Goal: Information Seeking & Learning: Learn about a topic

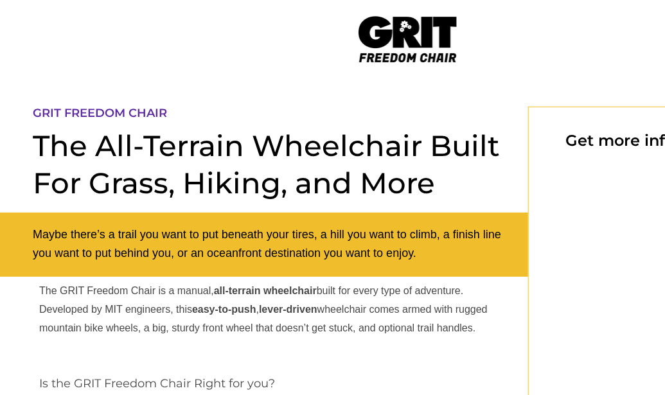
select select "US"
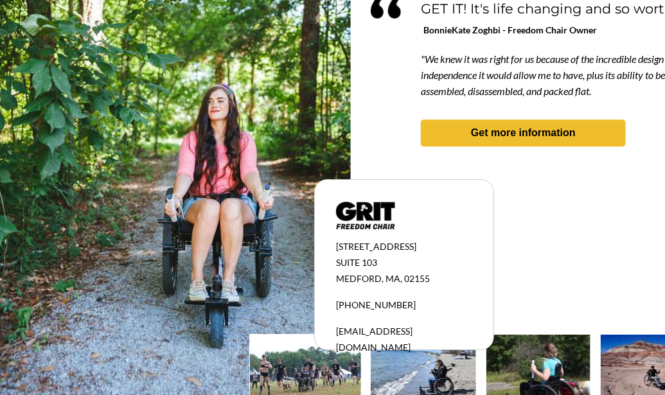
scroll to position [1275, 0]
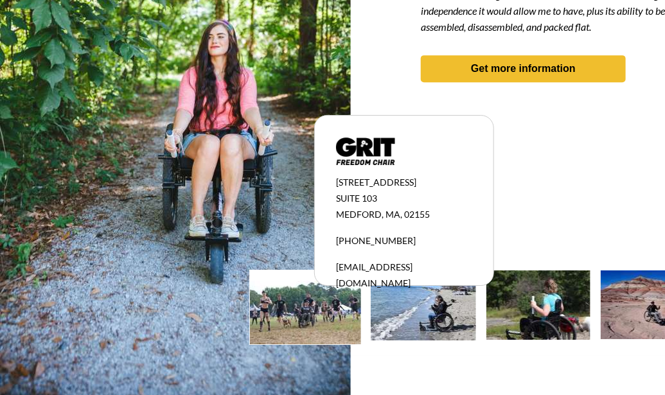
click at [305, 322] on img at bounding box center [305, 307] width 111 height 74
click at [298, 310] on img at bounding box center [305, 307] width 111 height 74
click at [560, 311] on img at bounding box center [538, 304] width 104 height 69
click at [637, 305] on img at bounding box center [652, 304] width 103 height 69
click at [281, 222] on img at bounding box center [175, 133] width 351 height 526
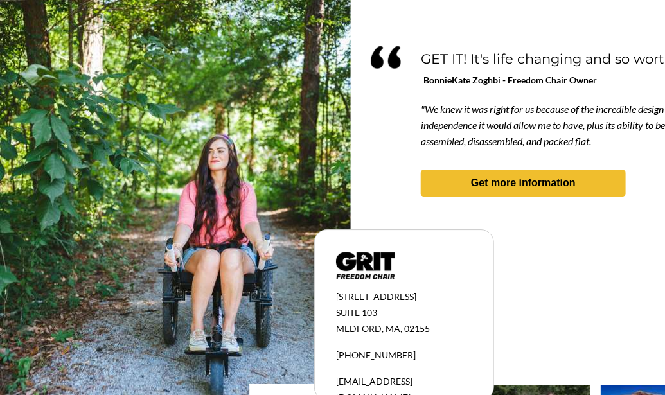
scroll to position [1160, 0]
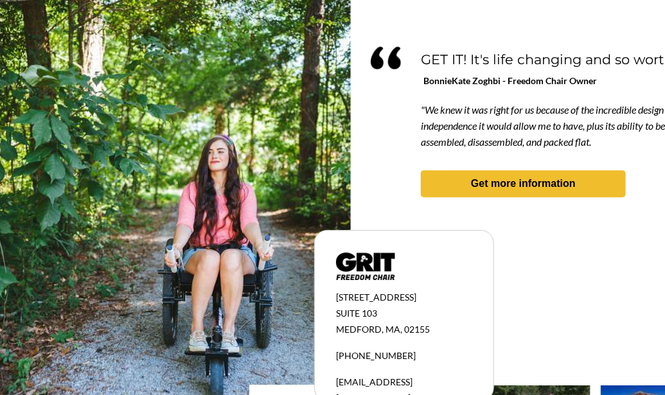
click at [554, 52] on em "GET IT! It's life changing and so worth it!" at bounding box center [555, 59] width 269 height 15
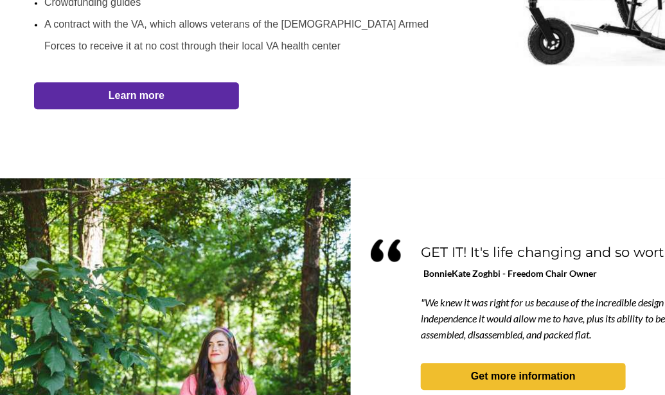
scroll to position [968, 0]
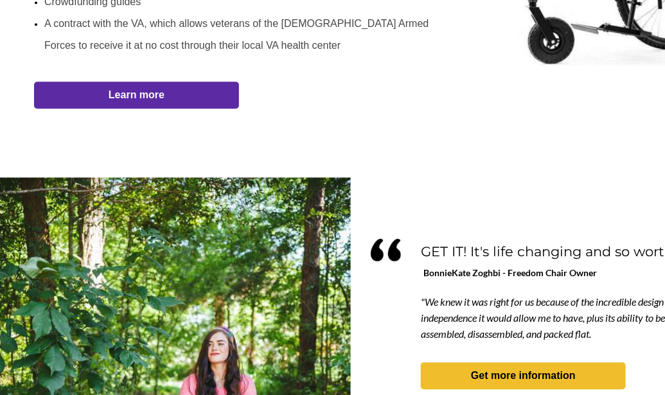
click at [141, 103] on link "Learn more" at bounding box center [136, 95] width 205 height 27
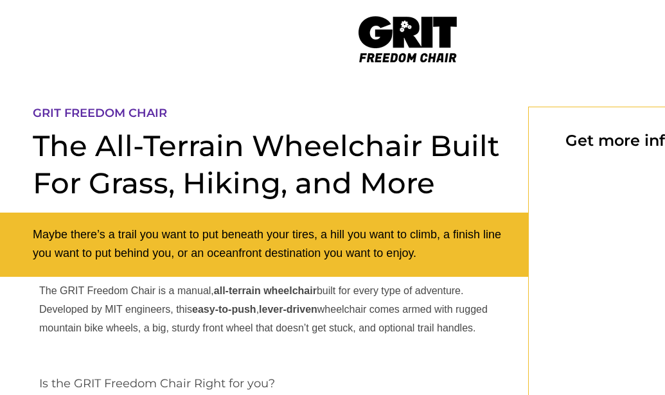
scroll to position [107, 108]
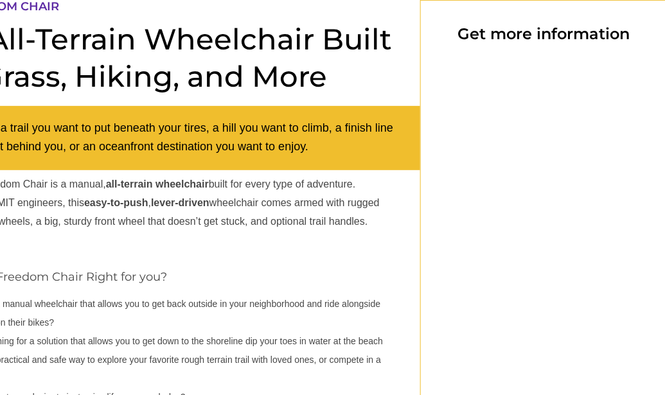
select select "US"
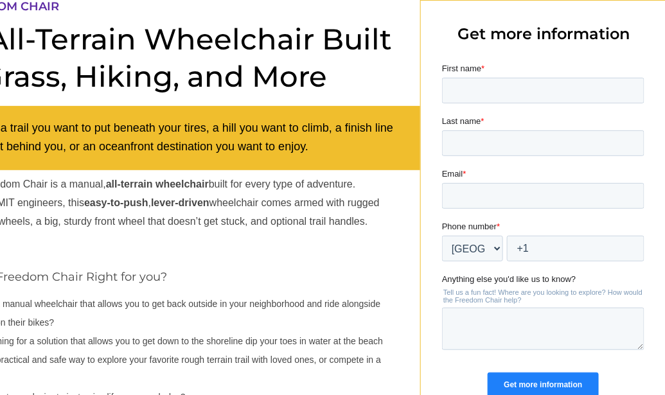
scroll to position [0, 0]
click at [395, 337] on li "Are you searching for a solution that allows you to get down to the shoreline d…" at bounding box center [170, 341] width 457 height 19
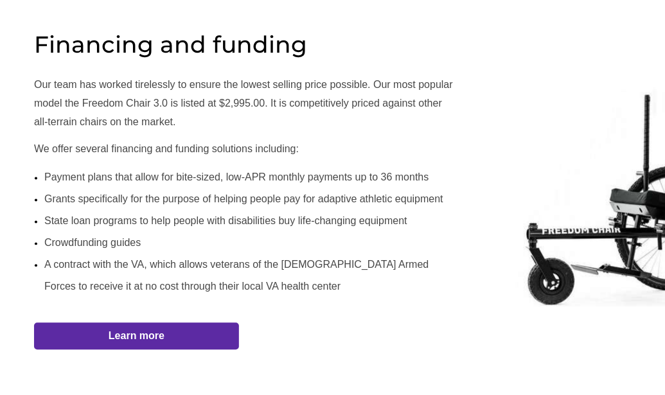
scroll to position [725, 0]
